Goal: Task Accomplishment & Management: Use online tool/utility

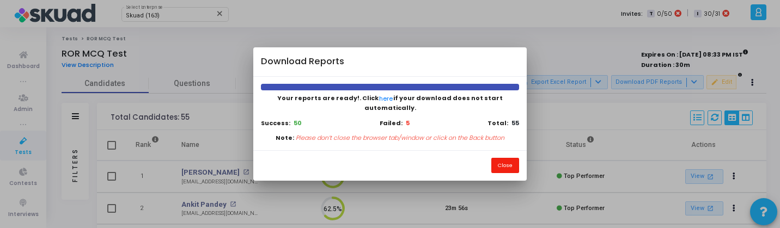
click at [507, 161] on button "Close" at bounding box center [506, 165] width 28 height 15
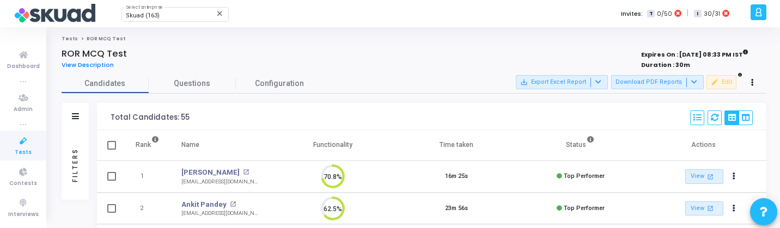
click at [71, 158] on div "Filters" at bounding box center [75, 165] width 10 height 120
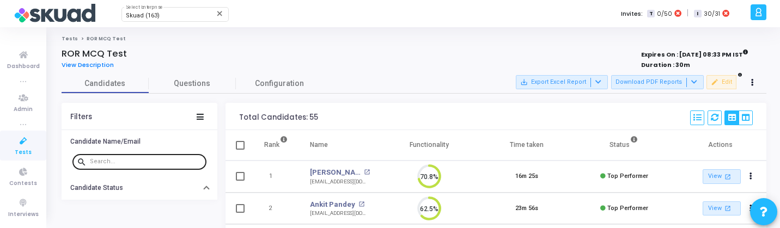
click at [107, 161] on input "text" at bounding box center [146, 162] width 112 height 7
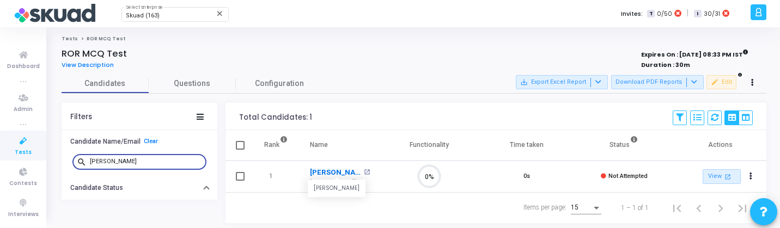
click at [314, 174] on link "Darshan Patel" at bounding box center [335, 172] width 51 height 11
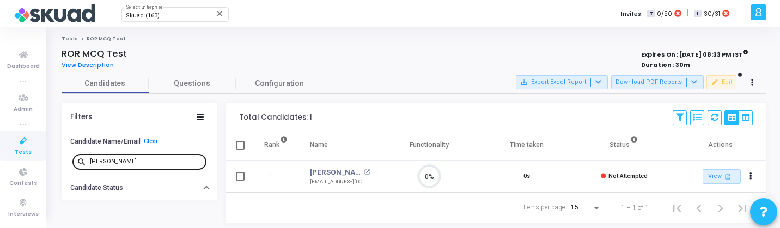
click at [141, 160] on input "darsh" at bounding box center [146, 162] width 112 height 7
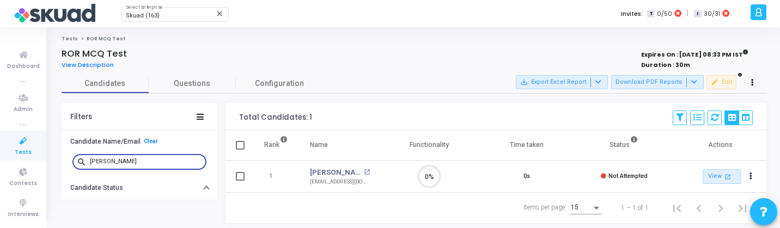
click at [141, 160] on input "darsh" at bounding box center [146, 162] width 112 height 7
click at [331, 172] on link "Sanjay Salunkhe" at bounding box center [335, 172] width 51 height 11
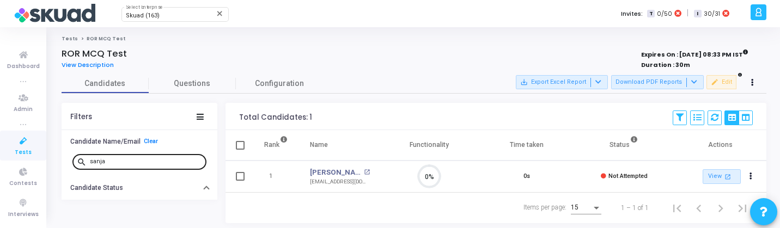
click at [148, 165] on input "sanja" at bounding box center [146, 162] width 112 height 7
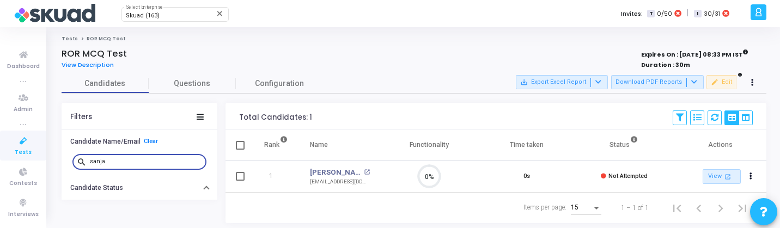
click at [148, 165] on input "sanja" at bounding box center [146, 162] width 112 height 7
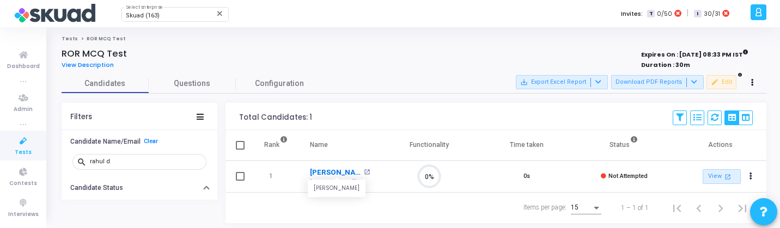
click at [331, 172] on link "Rahul Dwivedi" at bounding box center [335, 172] width 51 height 11
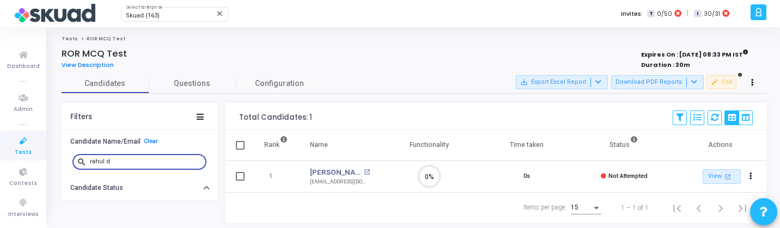
click at [166, 159] on input "rahul d" at bounding box center [146, 162] width 112 height 7
click at [325, 171] on link "Kanimozhi Radha" at bounding box center [335, 172] width 51 height 11
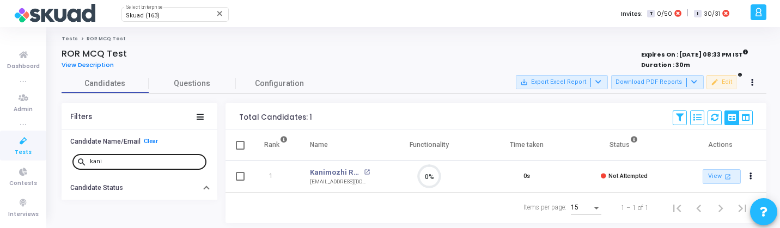
click at [122, 160] on input "kani" at bounding box center [146, 162] width 112 height 7
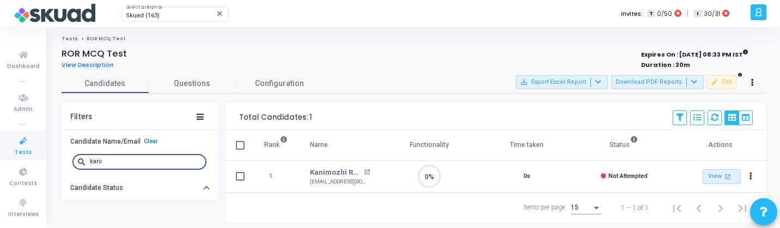
click at [122, 160] on input "kani" at bounding box center [146, 162] width 112 height 7
type input "sama"
click at [321, 172] on link "Samar M" at bounding box center [325, 172] width 31 height 11
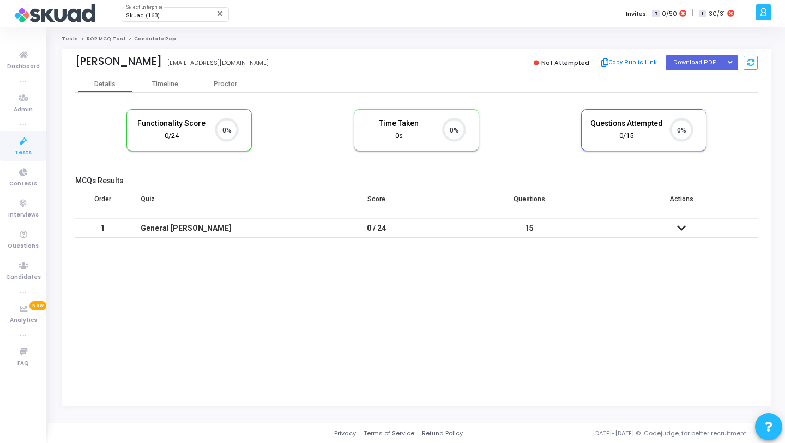
scroll to position [5, 5]
click at [733, 60] on button "Button group with nested dropdown" at bounding box center [730, 62] width 15 height 15
click at [697, 84] on button "Regenerate PDF" at bounding box center [695, 84] width 84 height 17
click at [731, 62] on icon "Button group with nested dropdown" at bounding box center [730, 62] width 5 height 5
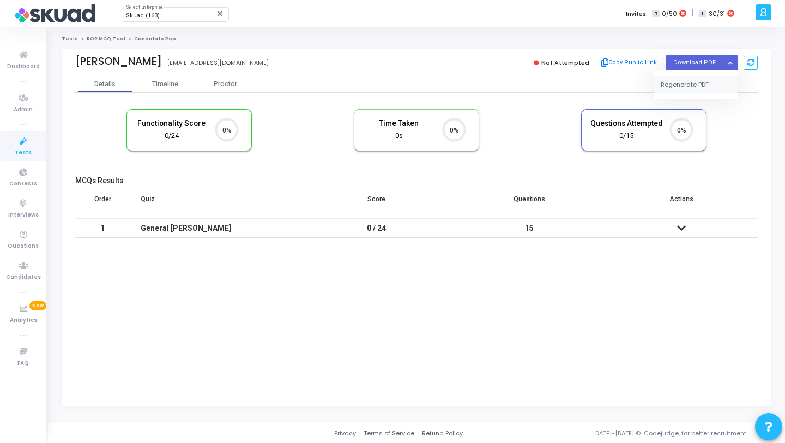
click at [703, 83] on button "Regenerate PDF" at bounding box center [695, 84] width 84 height 17
click at [734, 65] on button "Button group with nested dropdown" at bounding box center [730, 62] width 15 height 15
click at [708, 80] on button "Regenerate PDF" at bounding box center [695, 84] width 84 height 17
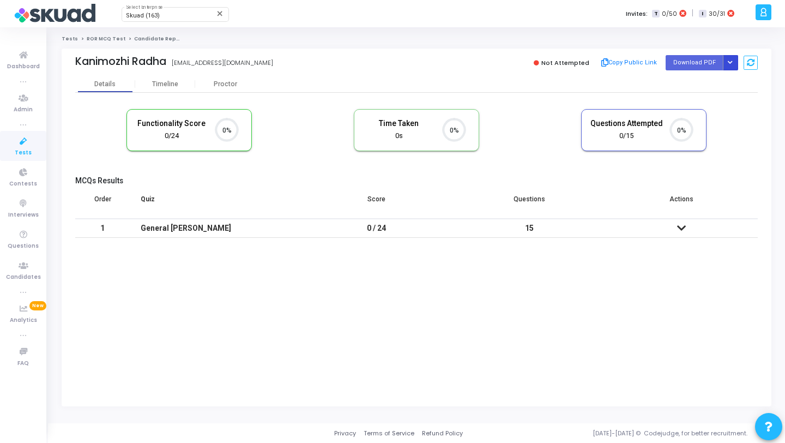
click at [737, 59] on button "Button group with nested dropdown" at bounding box center [730, 62] width 15 height 15
click at [717, 83] on button "Regenerate PDF" at bounding box center [695, 84] width 84 height 17
click at [729, 58] on button "Button group with nested dropdown" at bounding box center [730, 62] width 15 height 15
click at [683, 77] on button "Regenerate PDF" at bounding box center [695, 84] width 84 height 17
